Goal: Information Seeking & Learning: Learn about a topic

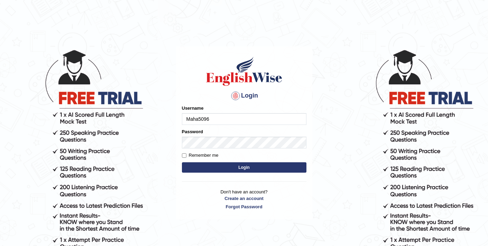
type input "Maha5096"
click at [184, 156] on input "Remember me" at bounding box center [184, 155] width 4 height 4
checkbox input "true"
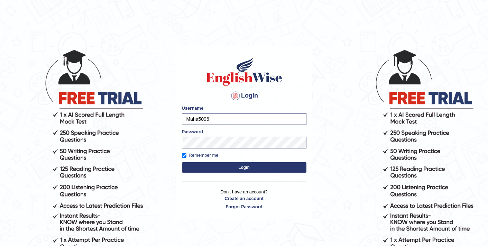
click at [244, 169] on button "Login" at bounding box center [244, 167] width 125 height 10
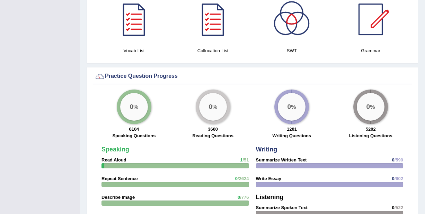
scroll to position [418, 0]
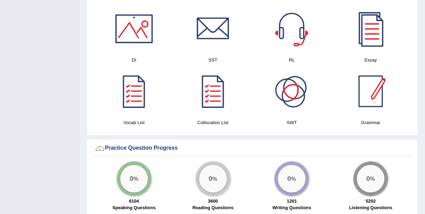
click at [365, 83] on div at bounding box center [370, 91] width 48 height 48
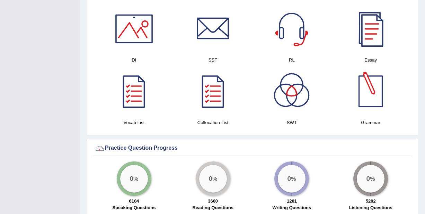
click at [379, 90] on div at bounding box center [370, 91] width 48 height 48
click at [374, 86] on div at bounding box center [370, 91] width 48 height 48
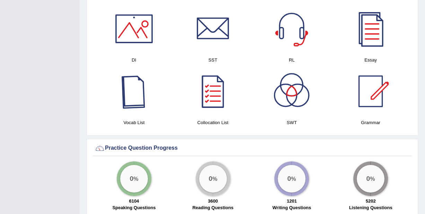
click at [136, 81] on div at bounding box center [134, 91] width 48 height 48
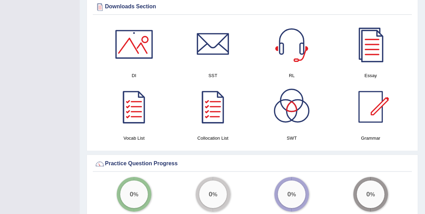
scroll to position [402, 0]
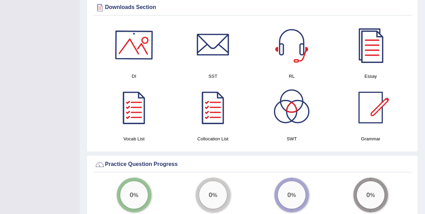
click at [130, 39] on div at bounding box center [134, 45] width 48 height 48
click at [142, 45] on div at bounding box center [134, 45] width 48 height 48
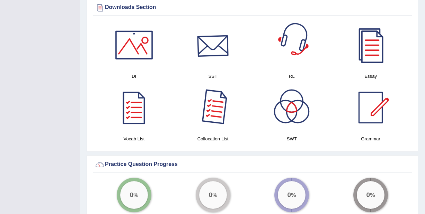
click at [221, 48] on div at bounding box center [213, 45] width 48 height 48
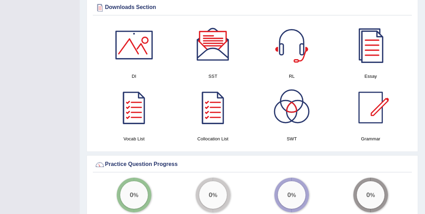
click at [297, 33] on div at bounding box center [291, 45] width 48 height 48
click at [364, 39] on div at bounding box center [370, 45] width 48 height 48
click at [200, 97] on div at bounding box center [213, 107] width 48 height 48
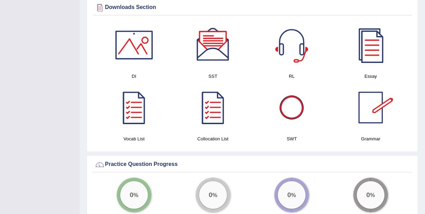
click at [290, 96] on div at bounding box center [291, 107] width 48 height 48
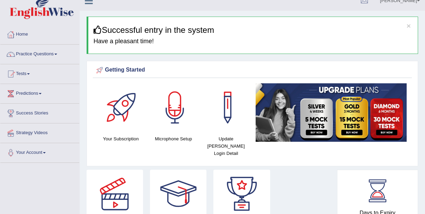
scroll to position [6, 0]
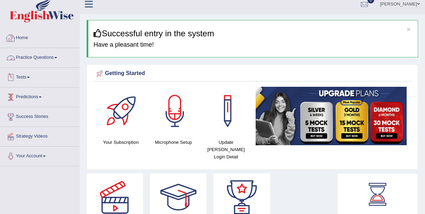
click at [31, 38] on link "Home" at bounding box center [39, 36] width 79 height 17
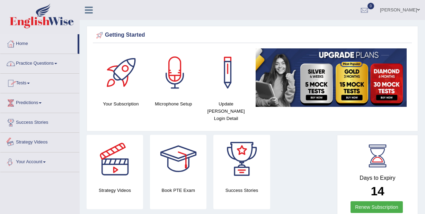
click at [26, 162] on link "Your Account" at bounding box center [39, 161] width 79 height 17
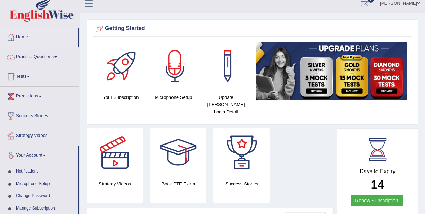
scroll to position [4, 0]
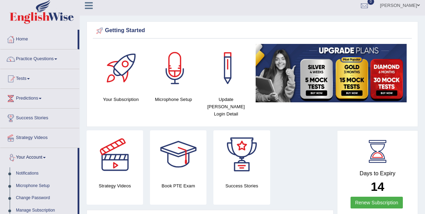
click at [27, 159] on link "Your Account" at bounding box center [38, 156] width 77 height 17
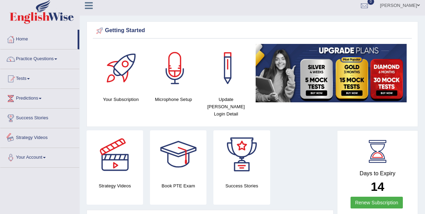
click at [33, 137] on link "Strategy Videos" at bounding box center [39, 136] width 79 height 17
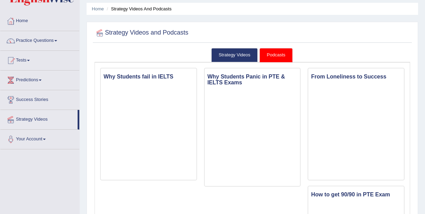
scroll to position [21, 0]
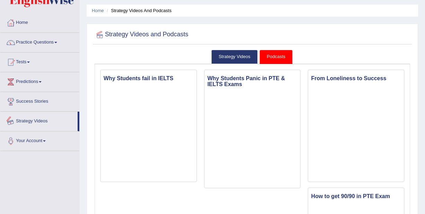
click at [30, 99] on link "Success Stories" at bounding box center [39, 100] width 79 height 17
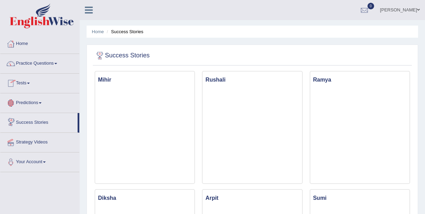
click at [36, 103] on link "Predictions" at bounding box center [39, 101] width 79 height 17
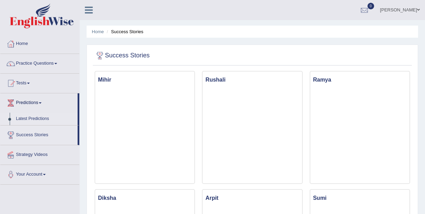
click at [37, 121] on link "Latest Predictions" at bounding box center [45, 119] width 65 height 12
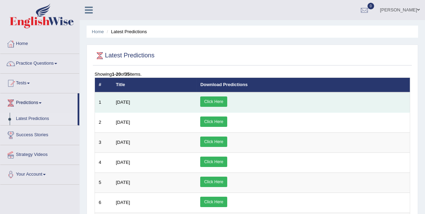
click at [227, 99] on link "Click Here" at bounding box center [213, 102] width 27 height 10
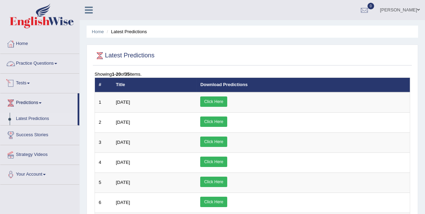
click at [28, 83] on link "Tests" at bounding box center [39, 82] width 79 height 17
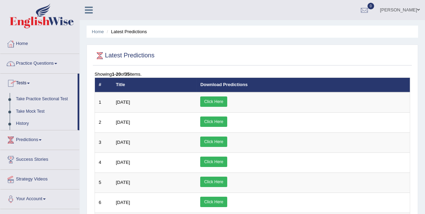
click at [25, 83] on link "Tests" at bounding box center [38, 82] width 77 height 17
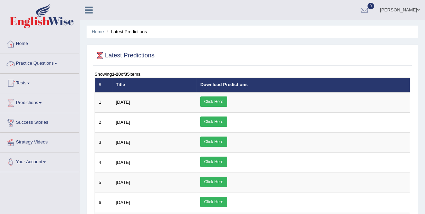
click at [27, 60] on link "Practice Questions" at bounding box center [39, 62] width 79 height 17
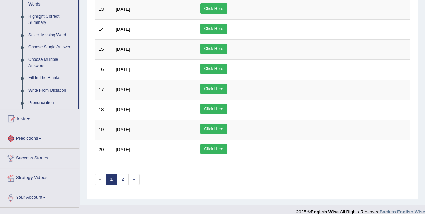
scroll to position [334, 0]
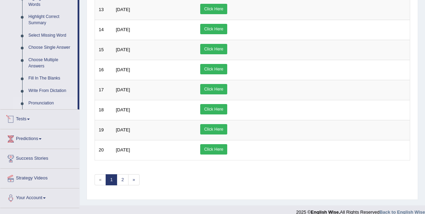
click at [41, 106] on link "Pronunciation" at bounding box center [51, 103] width 52 height 12
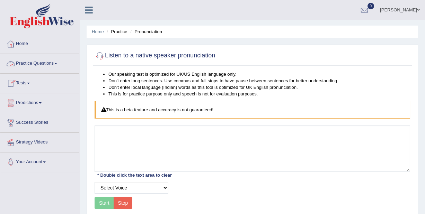
click at [40, 64] on link "Practice Questions" at bounding box center [39, 62] width 79 height 17
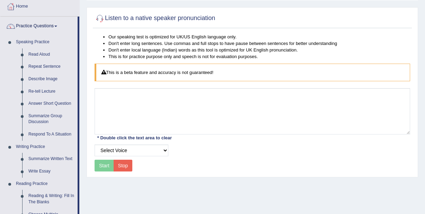
scroll to position [31, 0]
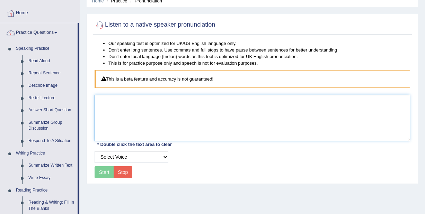
click at [122, 113] on textarea at bounding box center [251, 118] width 315 height 46
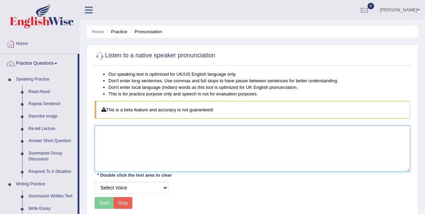
scroll to position [0, 0]
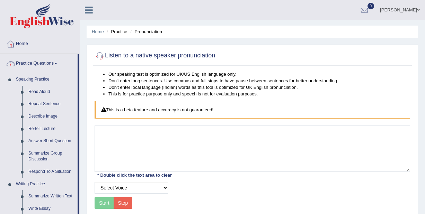
click at [27, 40] on link "Home" at bounding box center [39, 42] width 79 height 17
